Goal: Complete application form

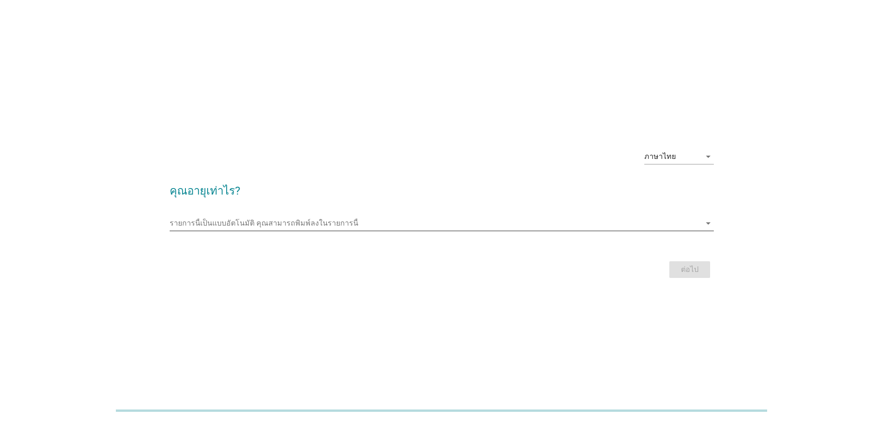
click at [350, 226] on input "รายการนี้เป็นแบบอัตโนมัติ คุณสามารถพิมพ์ลงในรายการนี้" at bounding box center [435, 223] width 531 height 15
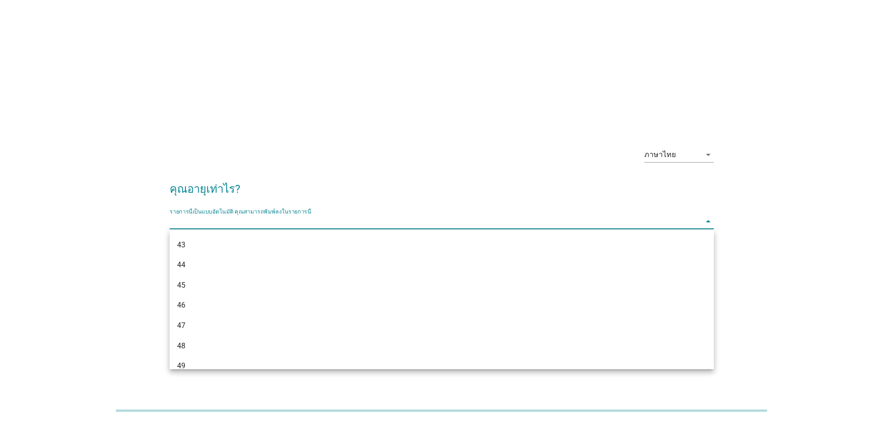
scroll to position [510, 0]
click at [297, 266] on div "44" at bounding box center [442, 259] width 544 height 20
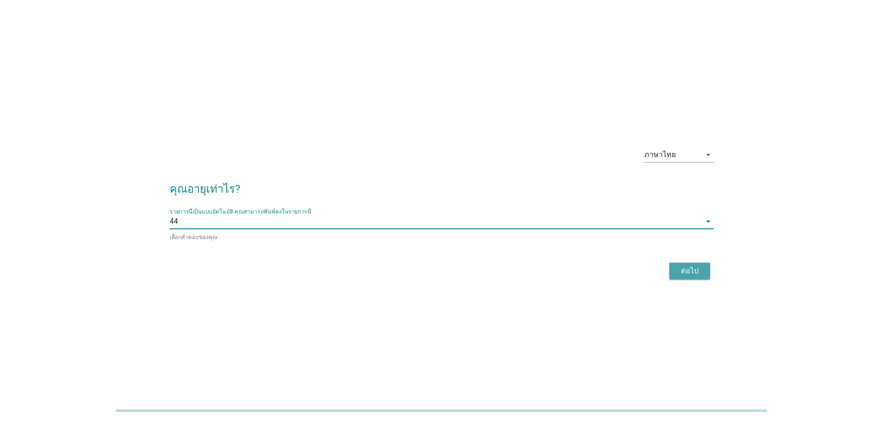
click at [688, 273] on div "ต่อไป" at bounding box center [690, 271] width 26 height 11
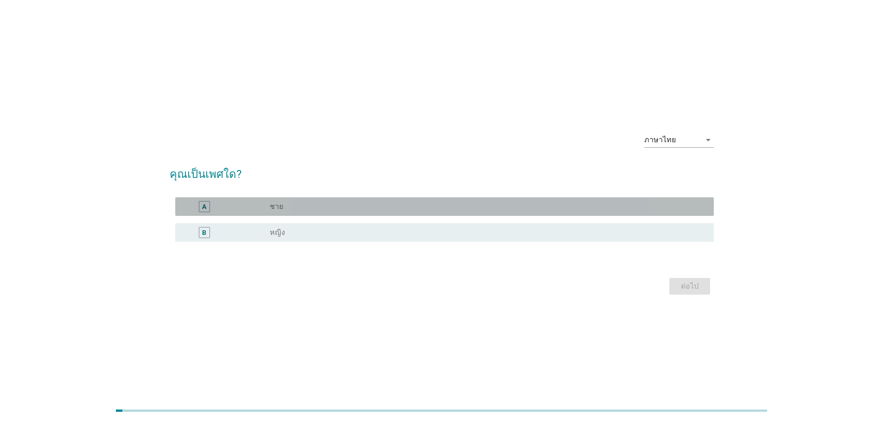
click at [617, 200] on div "A radio_button_unchecked ชาย" at bounding box center [444, 206] width 539 height 19
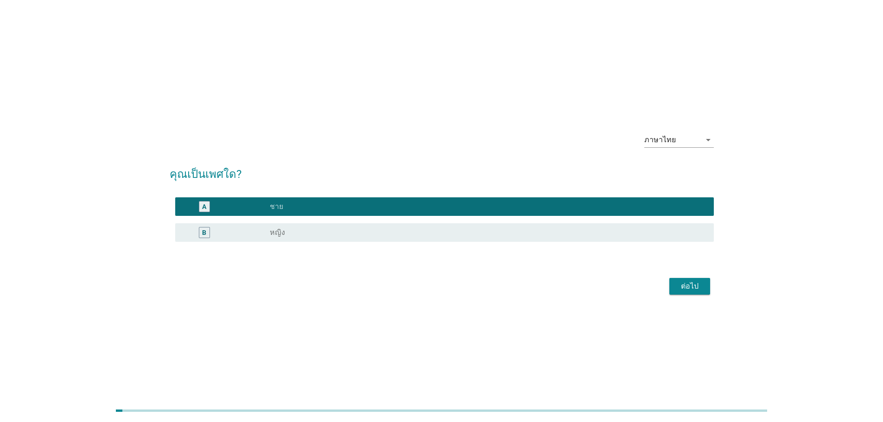
click at [698, 284] on div "ต่อไป" at bounding box center [690, 286] width 26 height 11
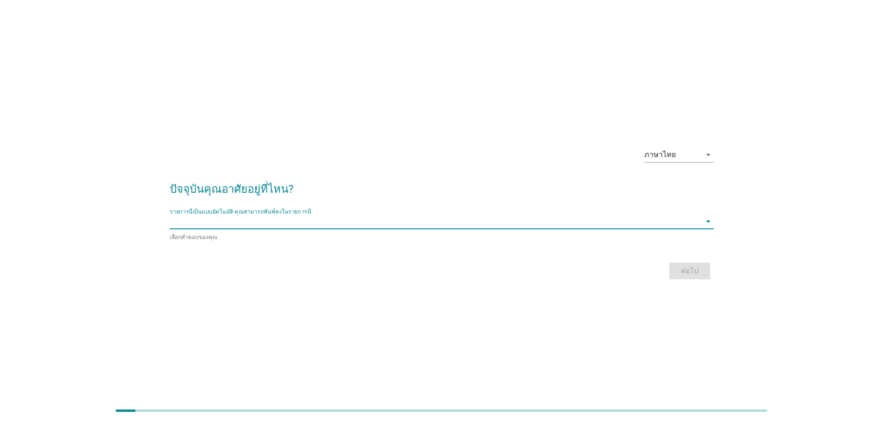
click at [623, 226] on input "รายการนี้เป็นแบบอัตโนมัติ คุณสามารถพิมพ์ลงในรายการนี้" at bounding box center [435, 221] width 531 height 15
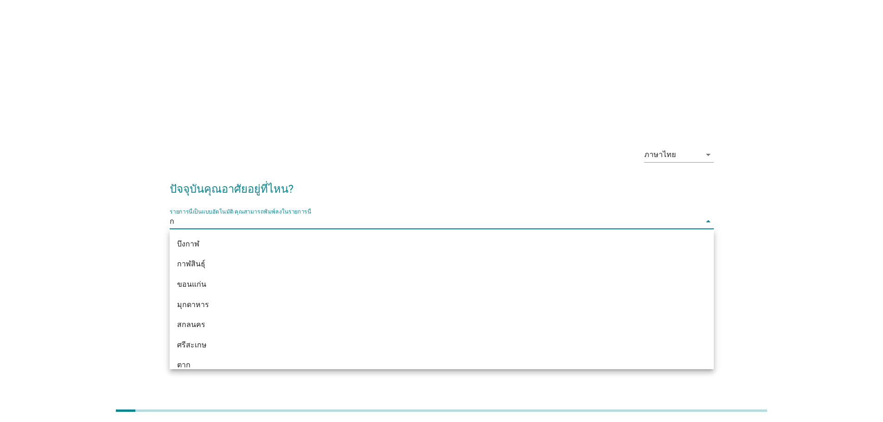
type input "กร"
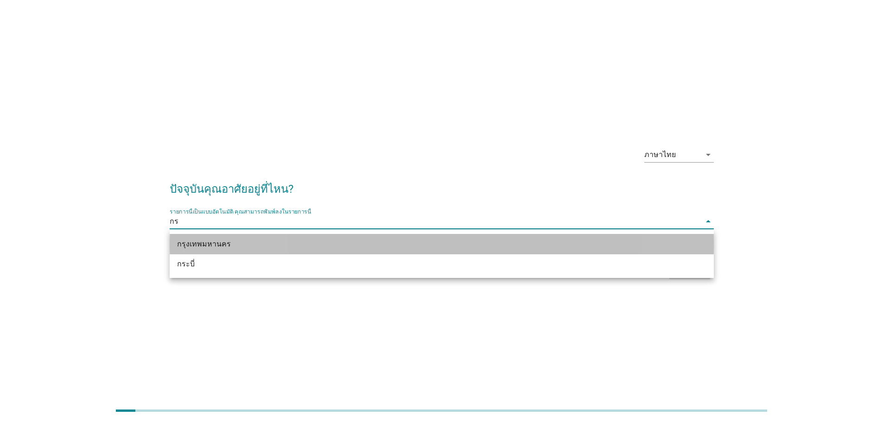
click at [554, 239] on div "กรุงเทพมหานคร" at bounding box center [419, 244] width 485 height 11
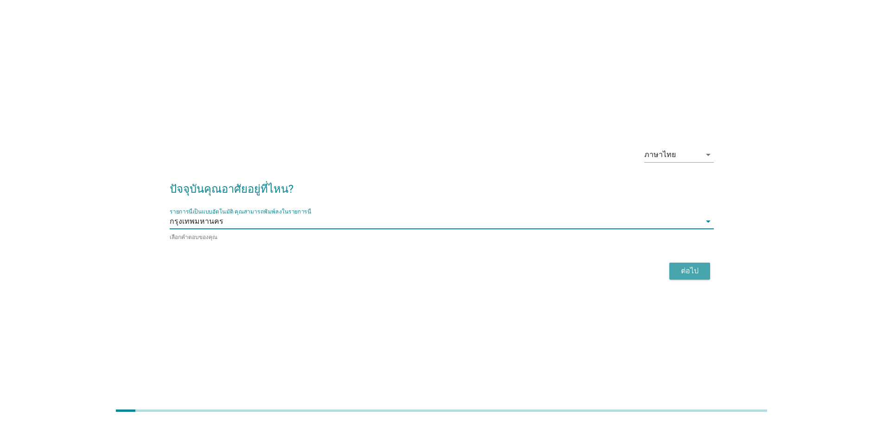
click at [678, 268] on div "ต่อไป" at bounding box center [690, 271] width 26 height 11
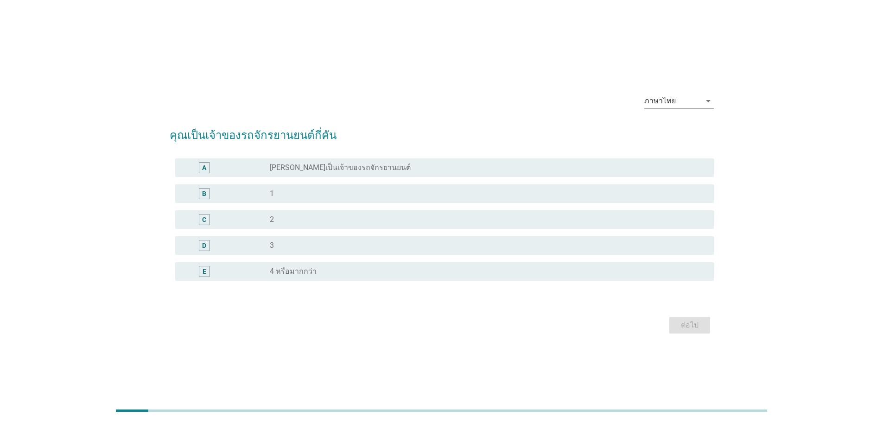
click at [376, 216] on div "radio_button_unchecked 2" at bounding box center [484, 219] width 429 height 9
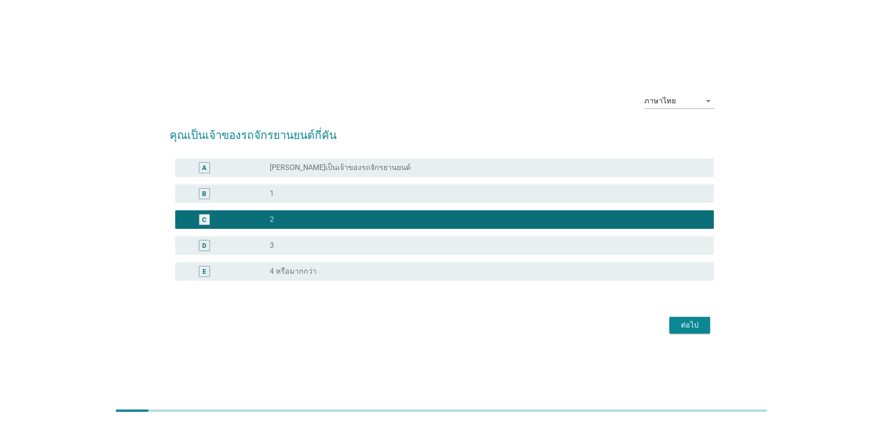
click at [686, 326] on div "ต่อไป" at bounding box center [690, 325] width 26 height 11
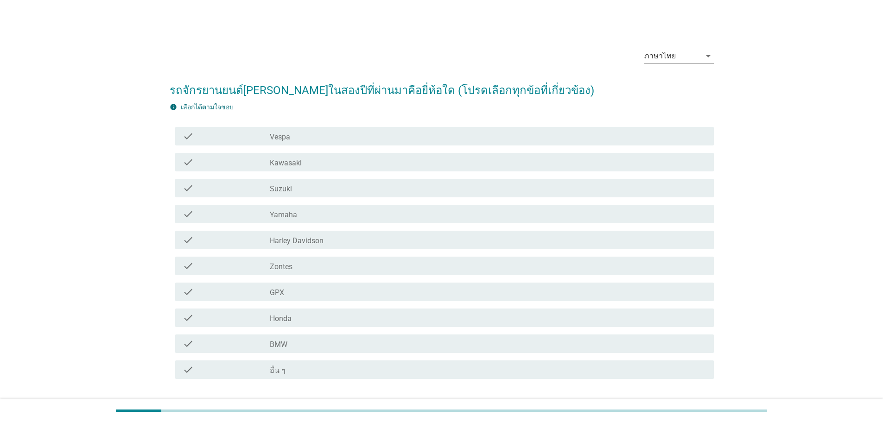
click at [338, 187] on div "check_box_outline_blank Suzuki" at bounding box center [488, 188] width 437 height 11
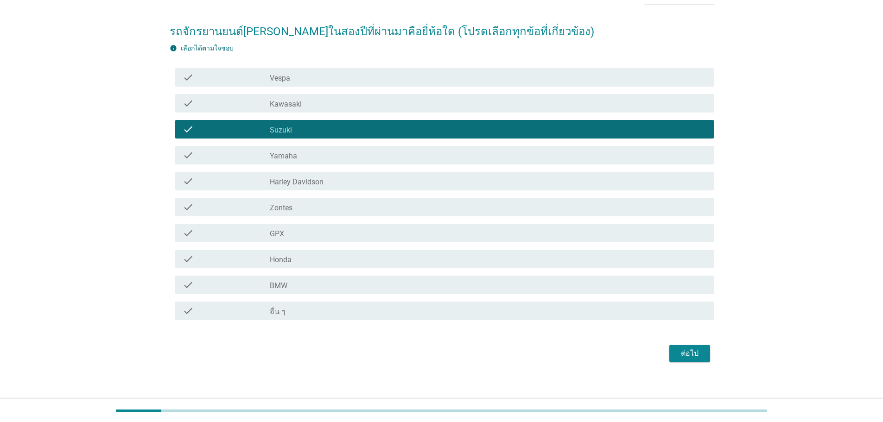
scroll to position [65, 0]
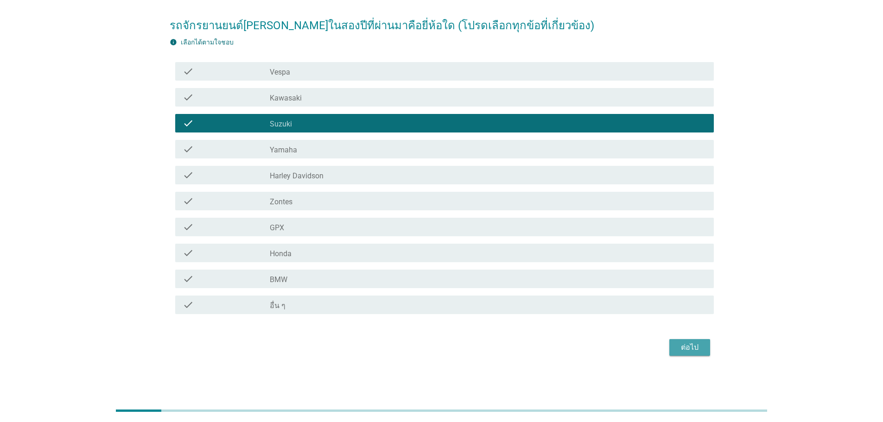
click at [685, 346] on div "ต่อไป" at bounding box center [690, 347] width 26 height 11
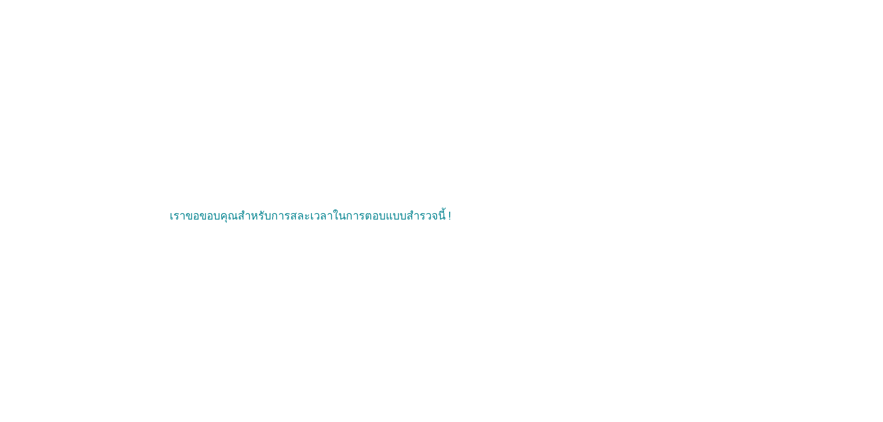
scroll to position [0, 0]
